Goal: Task Accomplishment & Management: Use online tool/utility

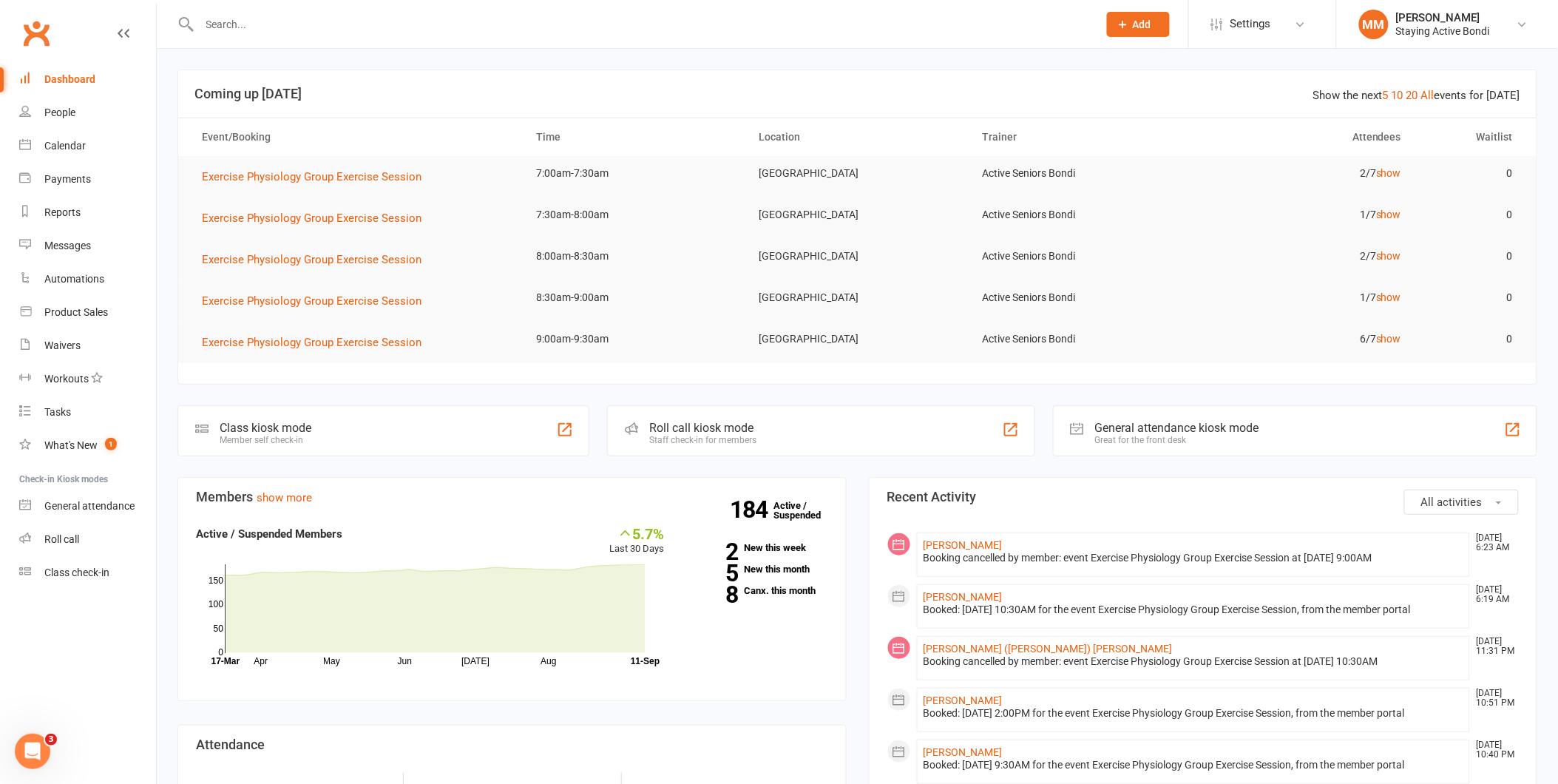
click at [67, 76] on div "Dashboard" at bounding box center [70, 79] width 51 height 12
click at [60, 529] on link "Roll call" at bounding box center [87, 539] width 137 height 33
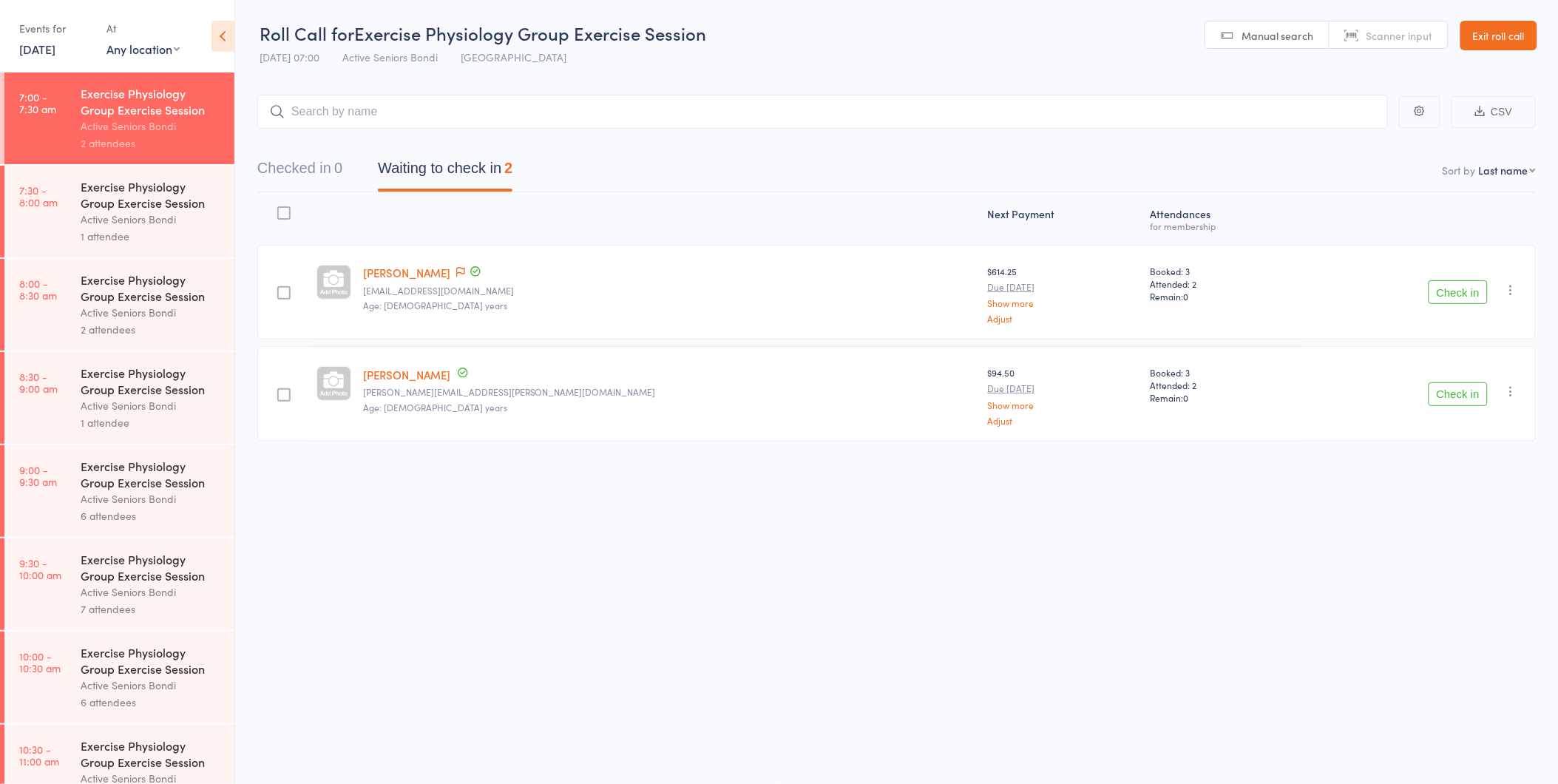
click at [1498, 32] on link "Exit roll call" at bounding box center [1498, 36] width 77 height 29
